Goal: Complete application form

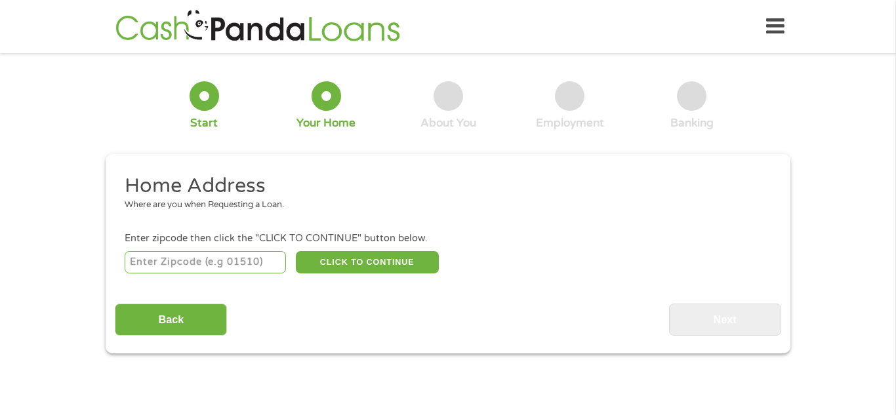
click at [237, 262] on input "number" at bounding box center [206, 262] width 162 height 22
type input "77505"
select select "[US_STATE]"
click at [392, 263] on button "CLICK TO CONTINUE" at bounding box center [367, 262] width 143 height 22
type input "77505"
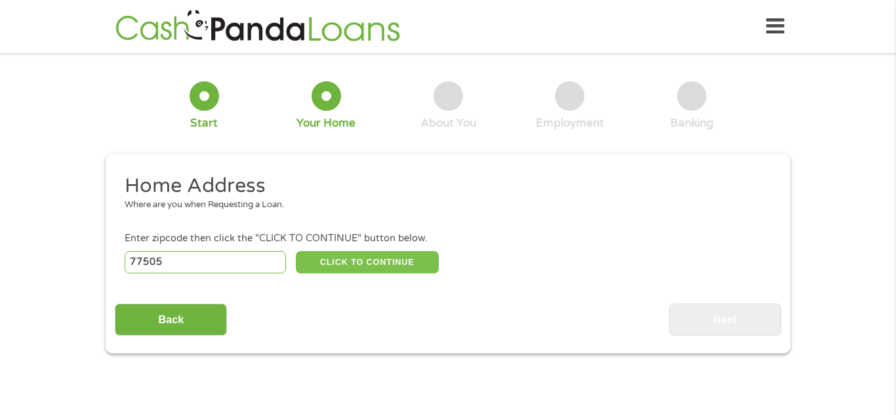
type input "[GEOGRAPHIC_DATA]"
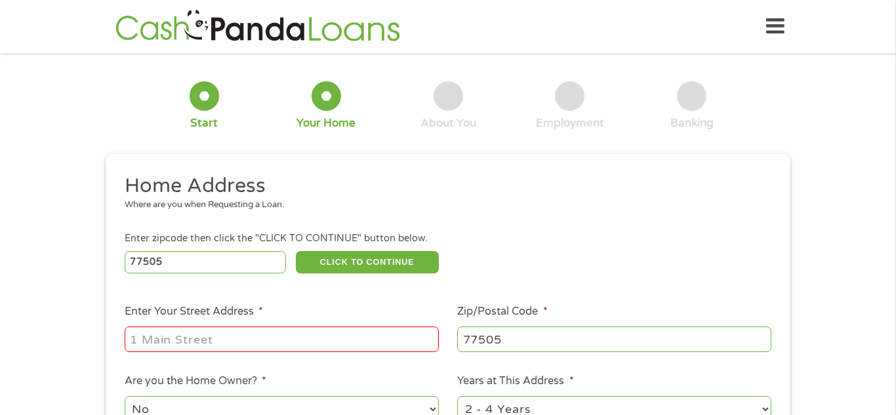
click at [368, 339] on input "Enter Your Street Address *" at bounding box center [282, 339] width 314 height 25
type input "[STREET_ADDRESS][PERSON_NAME]"
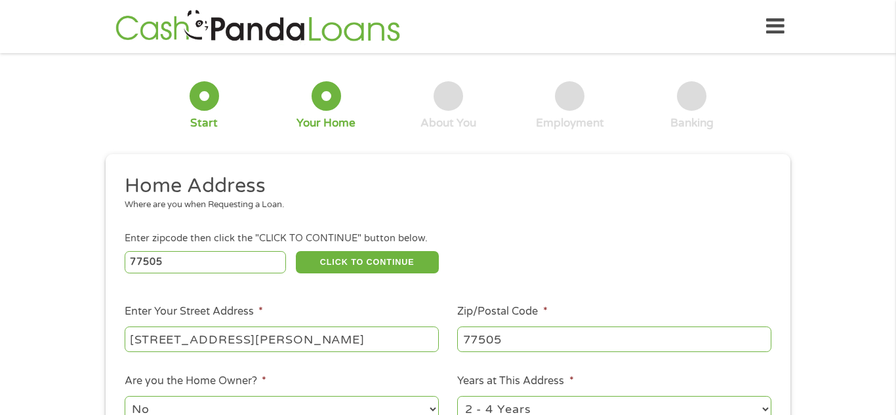
click at [3, 304] on div "1 Start 2 Your Home 3 About You 4 Employment 5 Banking 6 This field is hidden w…" at bounding box center [448, 326] width 896 height 528
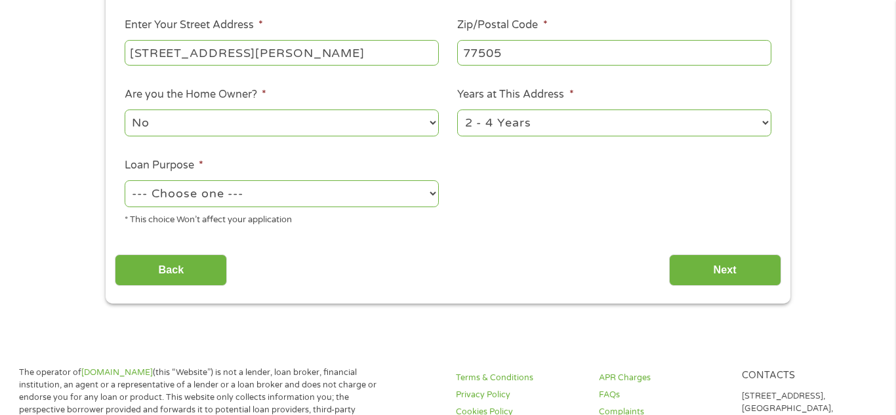
scroll to position [289, 0]
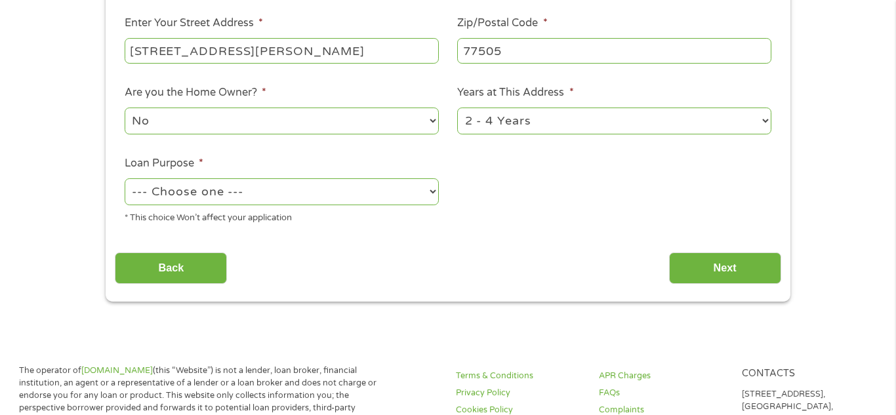
click at [542, 133] on select "1 Year or less 1 - 2 Years 2 - 4 Years Over 4 Years" at bounding box center [614, 121] width 314 height 27
select select "12months"
click at [457, 109] on select "1 Year or less 1 - 2 Years 2 - 4 Years Over 4 Years" at bounding box center [614, 121] width 314 height 27
click at [312, 195] on select "--- Choose one --- Pay Bills Debt Consolidation Home Improvement Major Purchase…" at bounding box center [282, 191] width 314 height 27
select select "paybills"
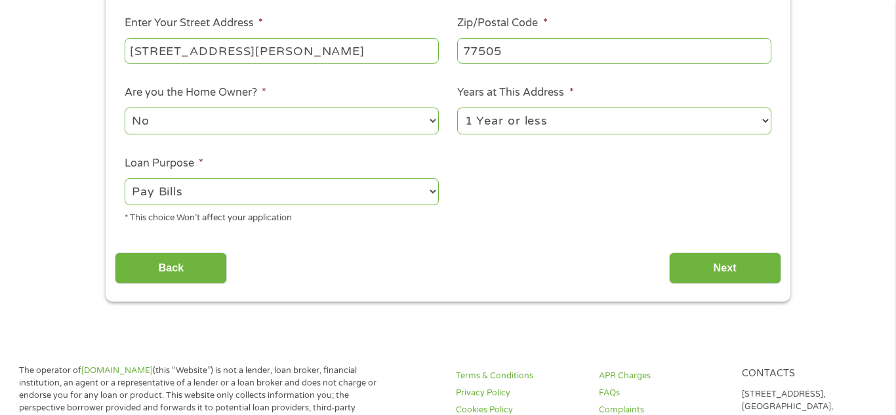
click at [125, 180] on select "--- Choose one --- Pay Bills Debt Consolidation Home Improvement Major Purchase…" at bounding box center [282, 191] width 314 height 27
click at [739, 269] on input "Next" at bounding box center [725, 269] width 112 height 32
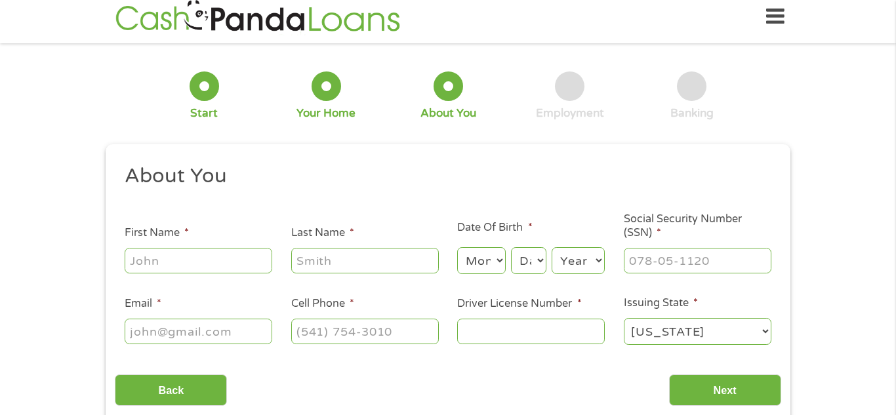
scroll to position [0, 0]
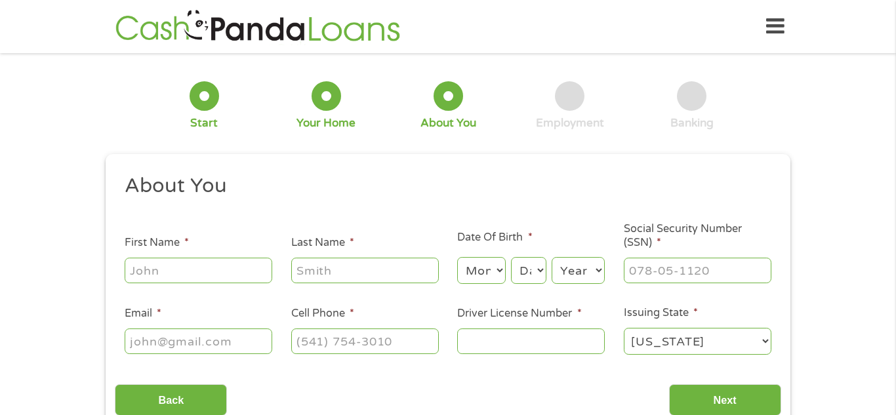
click at [235, 259] on input "First Name *" at bounding box center [199, 270] width 148 height 25
type input "[PERSON_NAME]"
type input "[PHONE_NUMBER]"
click at [479, 284] on div "Month Month 1 2 3 4 5 6 7 8 9 10 11 12" at bounding box center [481, 270] width 48 height 31
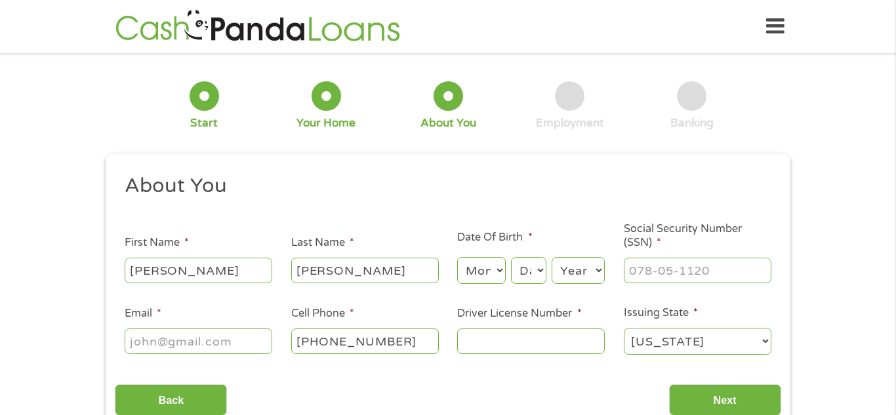
click at [481, 280] on select "Month 1 2 3 4 5 6 7 8 9 10 11 12" at bounding box center [481, 270] width 48 height 27
select select "6"
click at [457, 257] on select "Month 1 2 3 4 5 6 7 8 9 10 11 12" at bounding box center [481, 270] width 48 height 27
click at [526, 266] on select "Day 1 2 3 4 5 6 7 8 9 10 11 12 13 14 15 16 17 18 19 20 21 22 23 24 25 26 27 28 …" at bounding box center [528, 270] width 35 height 27
select select "10"
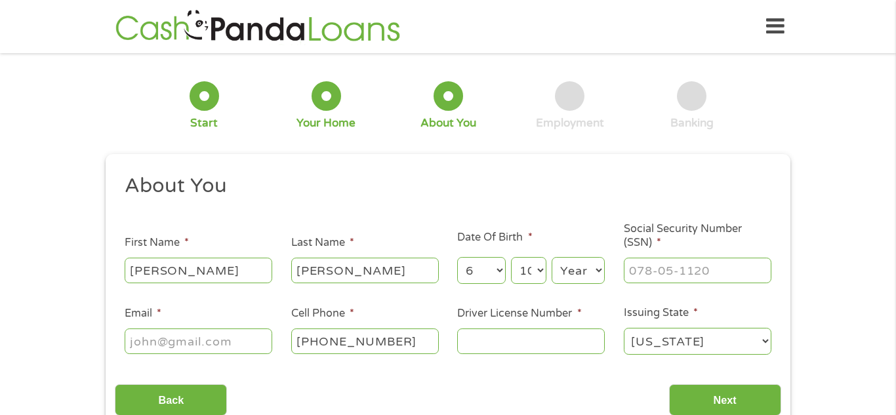
click at [511, 257] on select "Day 1 2 3 4 5 6 7 8 9 10 11 12 13 14 15 16 17 18 19 20 21 22 23 24 25 26 27 28 …" at bounding box center [528, 270] width 35 height 27
click at [595, 275] on select "Year [DATE] 2006 2005 2004 2003 2002 2001 2000 1999 1998 1997 1996 1995 1994 19…" at bounding box center [578, 270] width 53 height 27
select select "1994"
click at [552, 257] on select "Year [DATE] 2006 2005 2004 2003 2002 2001 2000 1999 1998 1997 1996 1995 1994 19…" at bounding box center [578, 270] width 53 height 27
click at [653, 265] on input "___-__-____" at bounding box center [698, 270] width 148 height 25
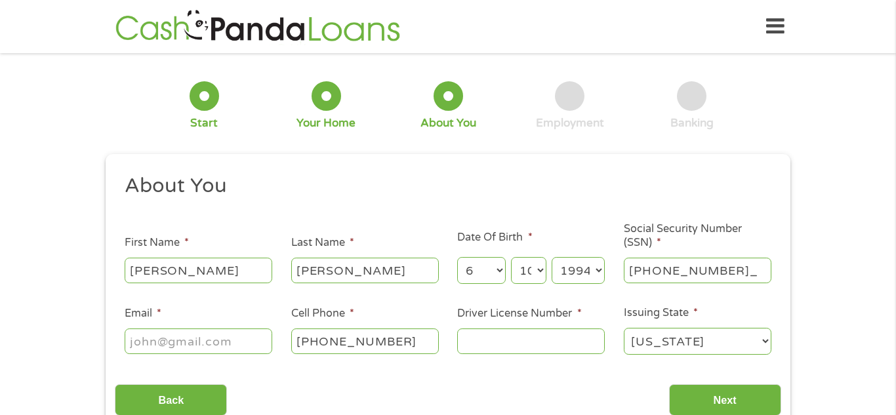
type input "633-42-2765"
click at [195, 349] on input "Email *" at bounding box center [199, 341] width 148 height 25
type input "[EMAIL_ADDRESS][DOMAIN_NAME]"
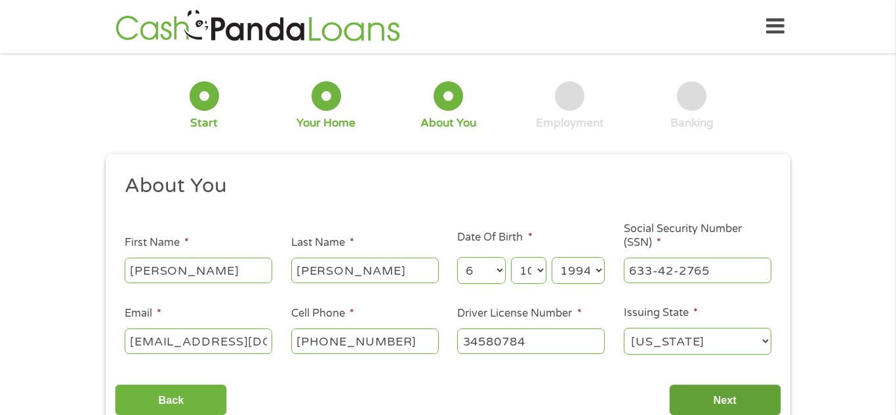
type input "34580784"
click at [735, 390] on input "Next" at bounding box center [725, 400] width 112 height 32
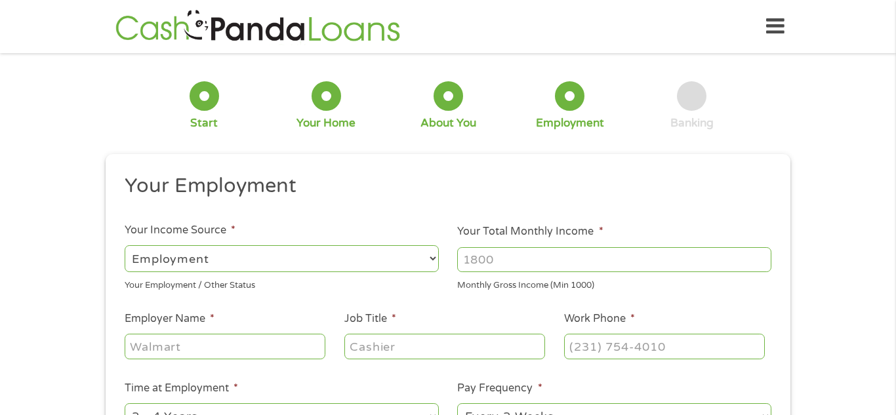
scroll to position [5, 5]
click at [512, 264] on input "Your Total Monthly Income *" at bounding box center [614, 259] width 314 height 25
type input "1500"
click at [214, 350] on input "Employer Name *" at bounding box center [225, 346] width 201 height 25
type input "dundee"
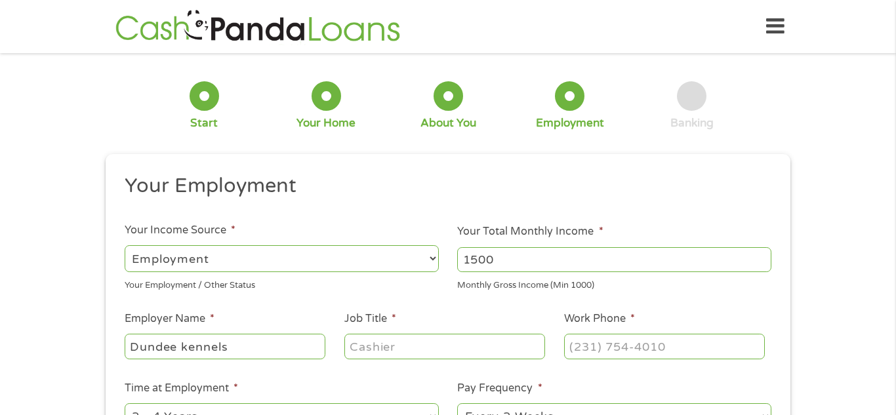
type input "Dundee kennels"
type input "kennel tech"
type input "[PHONE_NUMBER]"
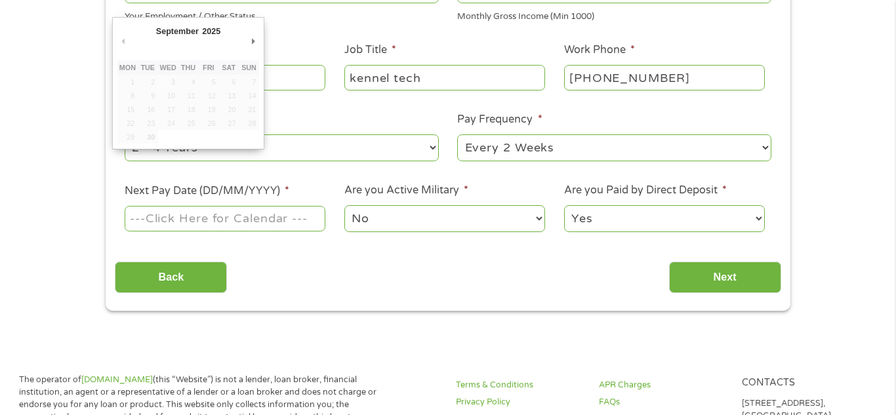
scroll to position [280, 0]
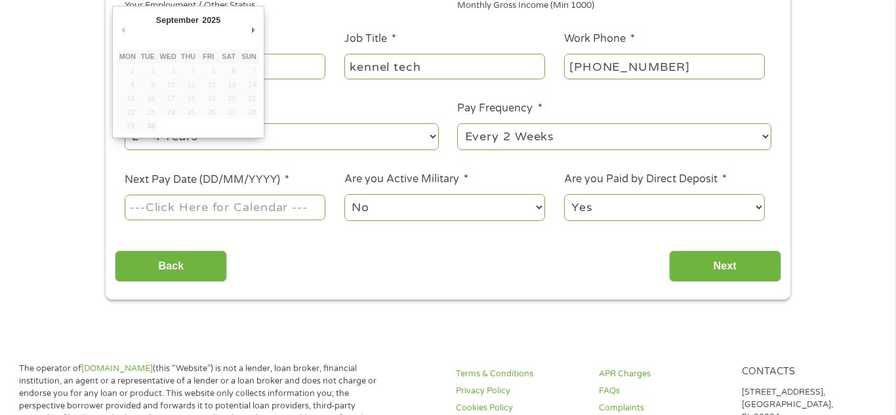
click at [287, 213] on input "Next Pay Date (DD/MM/YYYY) *" at bounding box center [225, 207] width 201 height 25
type input "[DATE]"
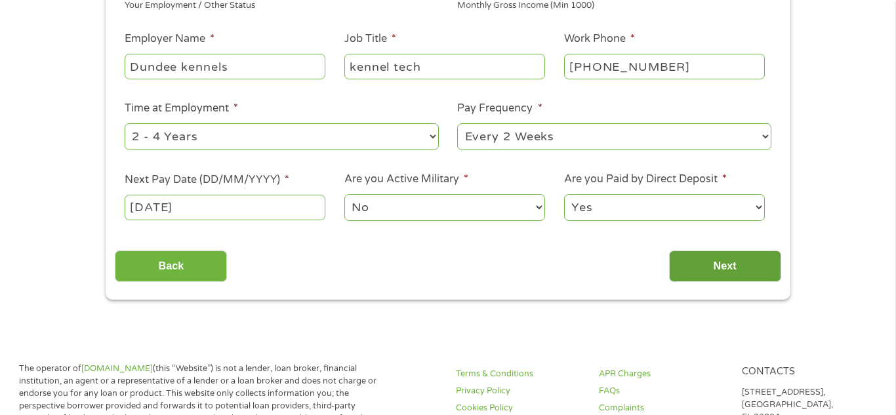
click at [737, 268] on input "Next" at bounding box center [725, 267] width 112 height 32
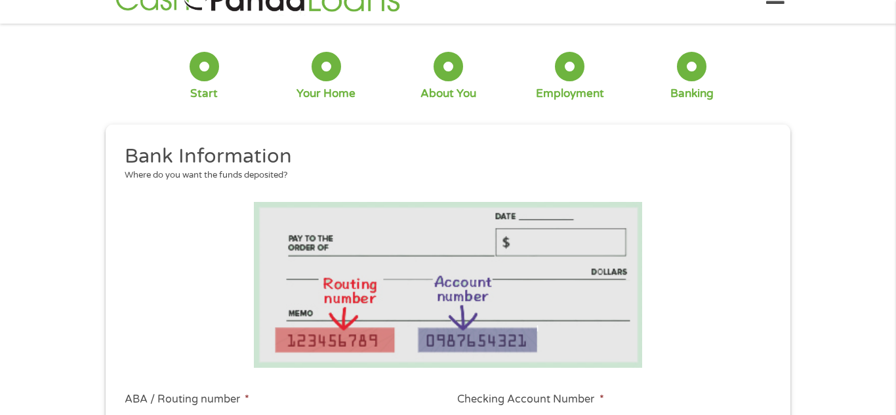
scroll to position [5, 5]
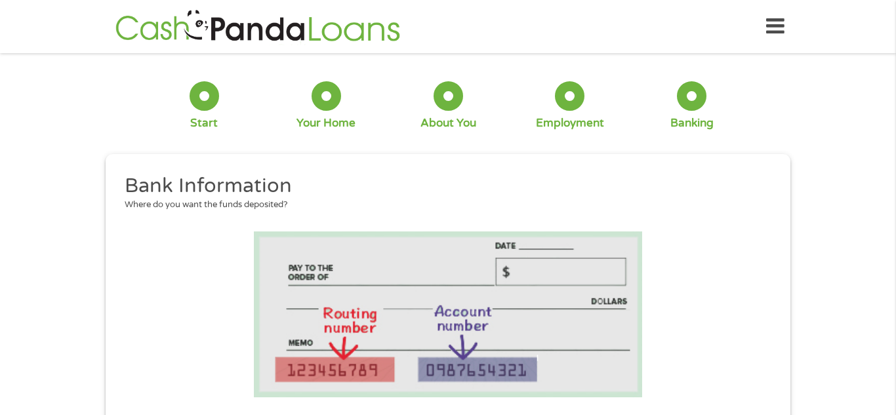
click at [746, 265] on li at bounding box center [448, 315] width 666 height 166
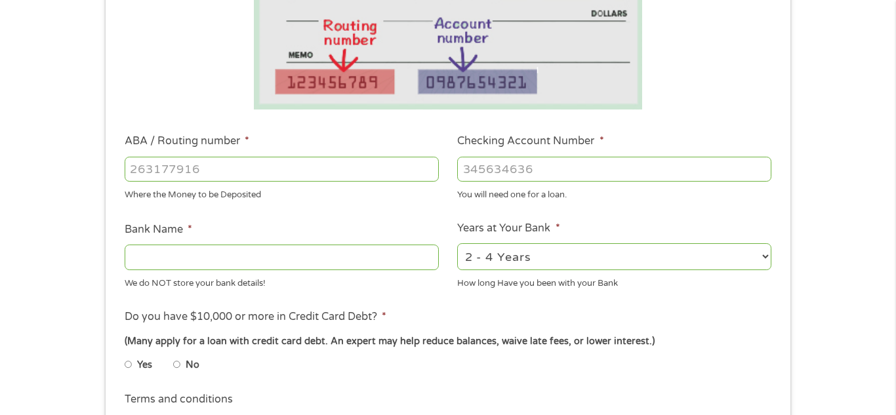
scroll to position [289, 0]
click at [400, 171] on input "ABA / Routing number *" at bounding box center [282, 168] width 314 height 25
type input "313080616"
type input "470852"
click at [185, 262] on input "Bank Name *" at bounding box center [282, 256] width 314 height 25
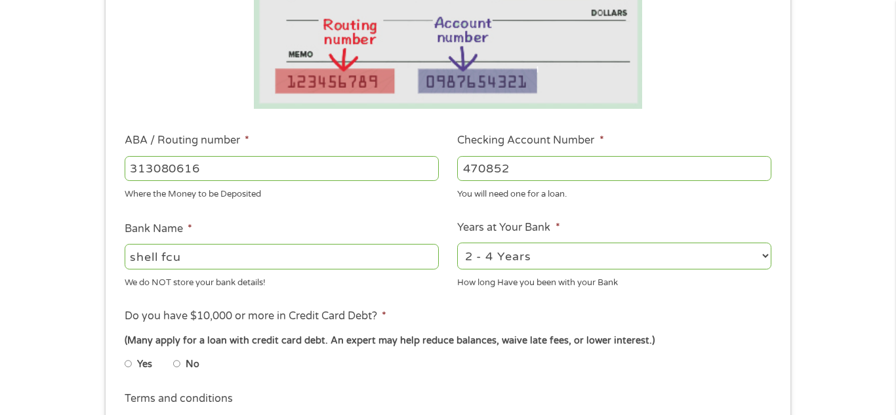
type input "shell fcu"
click at [178, 368] on input "No" at bounding box center [177, 364] width 8 height 21
radio input "true"
click at [0, 365] on div "1 Start 2 Your Home 3 About You 4 Employment 5 Banking 6 This field is hidden w…" at bounding box center [448, 190] width 896 height 832
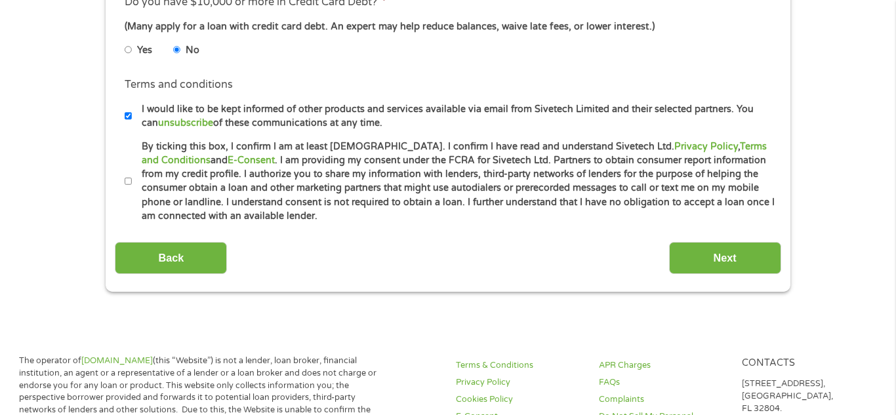
scroll to position [603, 0]
click at [127, 180] on input "By ticking this box, I confirm I am at least [DEMOGRAPHIC_DATA]. I confirm I ha…" at bounding box center [129, 181] width 8 height 21
checkbox input "true"
click at [727, 257] on input "Next" at bounding box center [725, 257] width 112 height 32
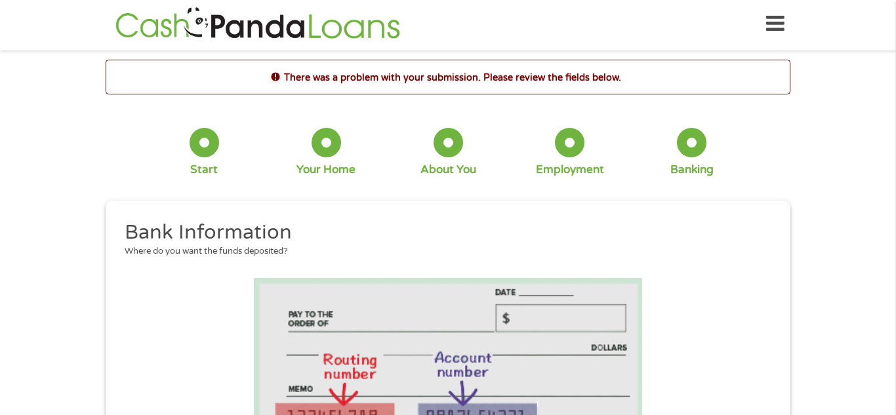
scroll to position [0, 0]
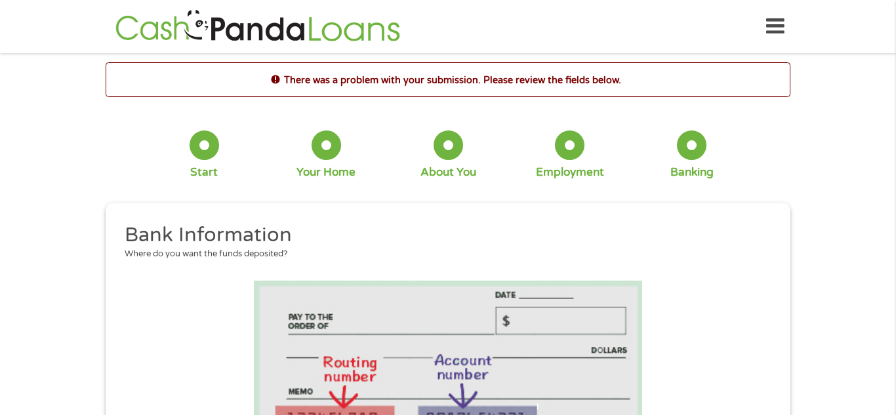
click at [727, 257] on div "Where do you want the funds deposited?" at bounding box center [444, 254] width 638 height 13
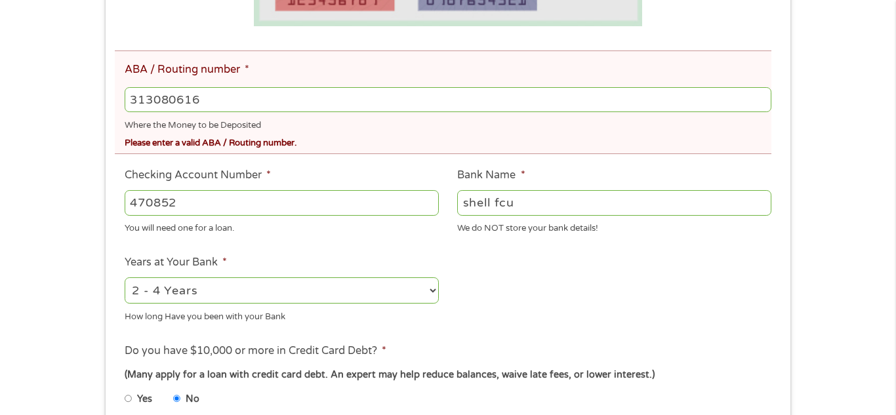
scroll to position [446, 0]
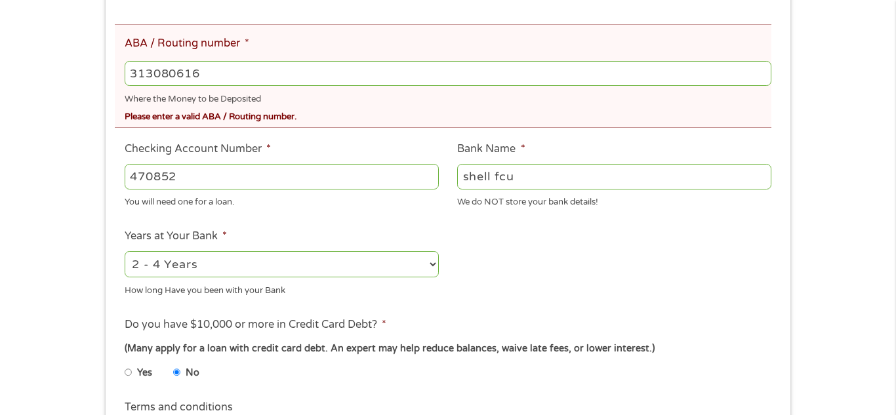
click at [269, 76] on input "313080616" at bounding box center [448, 73] width 647 height 25
type input "313080636"
type input "SHELL FEDERAL CREDIT UNION"
type input "313080636"
click at [820, 224] on div "There was a problem with your submission. Please review the fields below. 1 Sta…" at bounding box center [448, 115] width 896 height 998
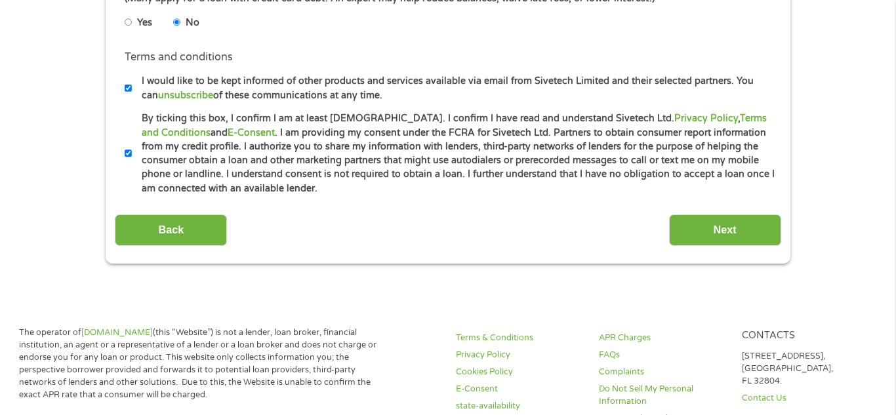
scroll to position [813, 0]
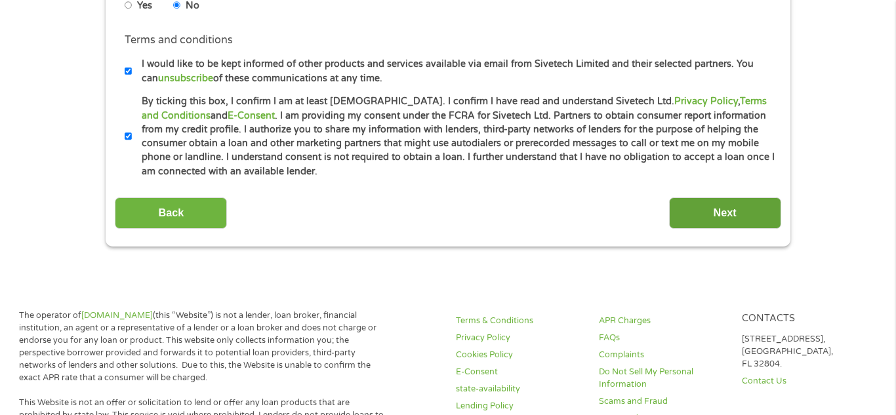
click at [741, 212] on input "Next" at bounding box center [725, 213] width 112 height 32
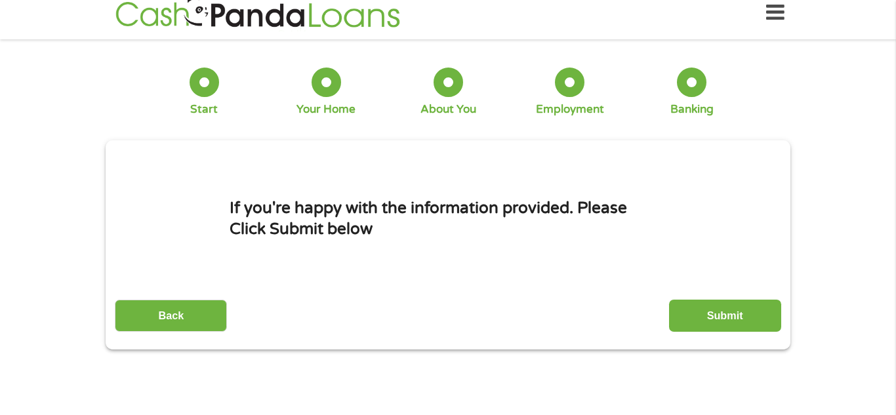
scroll to position [0, 0]
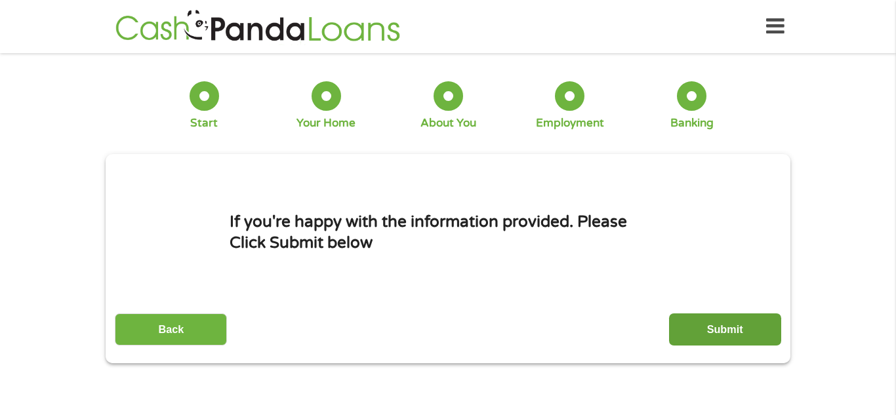
click at [720, 318] on input "Submit" at bounding box center [725, 330] width 112 height 32
